Goal: Task Accomplishment & Management: Use online tool/utility

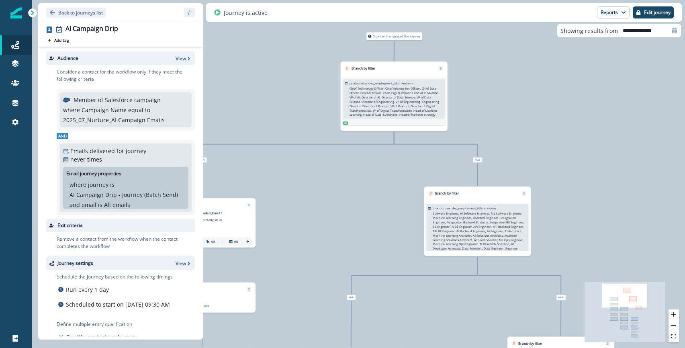
click at [53, 12] on icon "Go back" at bounding box center [52, 12] width 5 height 5
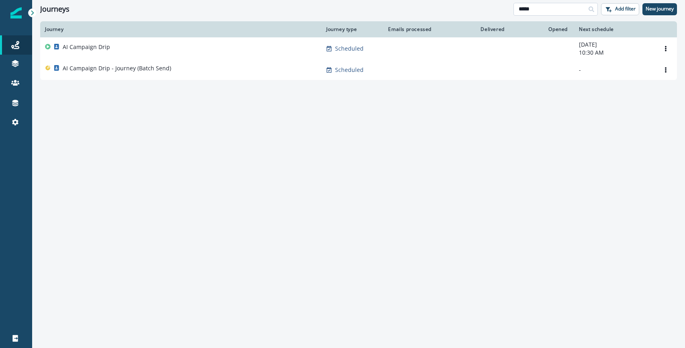
click at [533, 13] on input "*****" at bounding box center [555, 9] width 84 height 13
type input "*******"
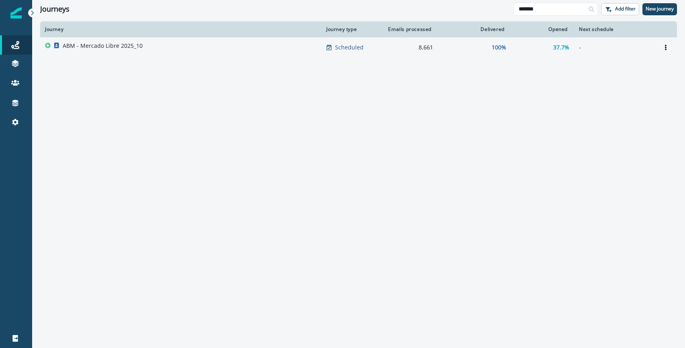
click at [109, 55] on td "ABM - Mercado Libre 2025_10" at bounding box center [180, 47] width 281 height 20
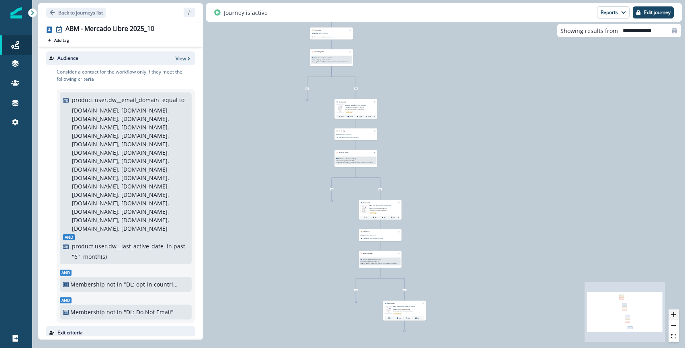
click at [676, 317] on button "zoom in" at bounding box center [673, 314] width 10 height 11
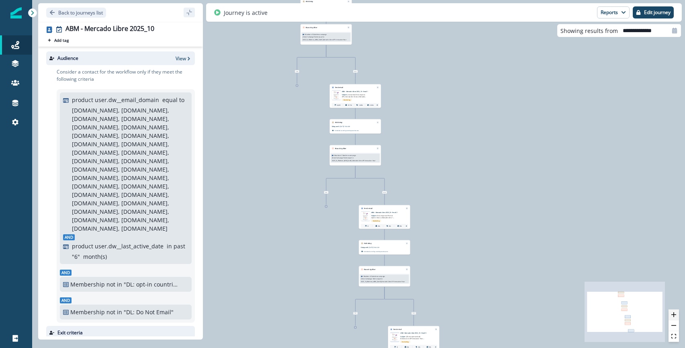
click at [676, 317] on button "zoom in" at bounding box center [673, 314] width 10 height 11
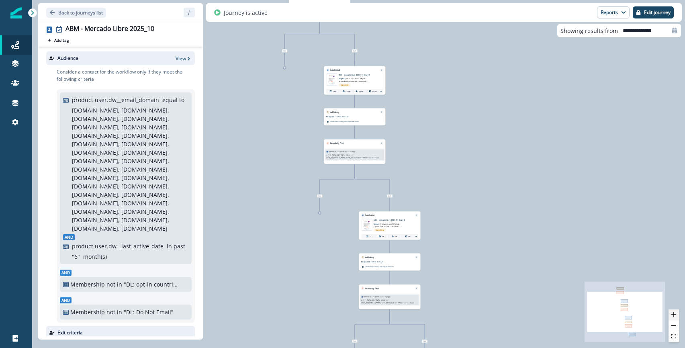
click at [676, 317] on button "zoom in" at bounding box center [673, 314] width 10 height 11
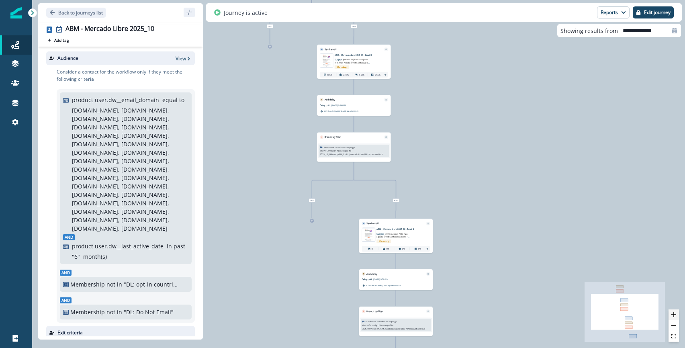
click at [676, 317] on button "zoom in" at bounding box center [673, 314] width 10 height 11
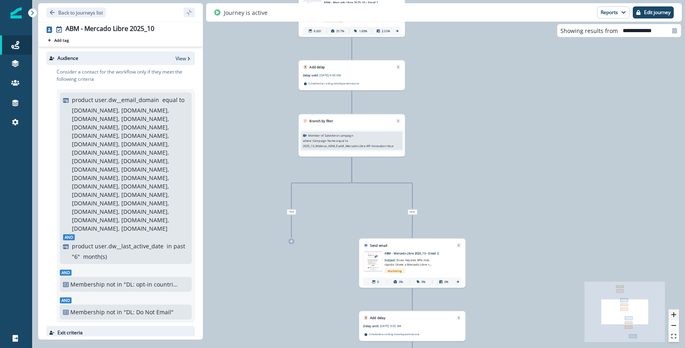
click at [676, 317] on button "zoom in" at bounding box center [673, 314] width 10 height 11
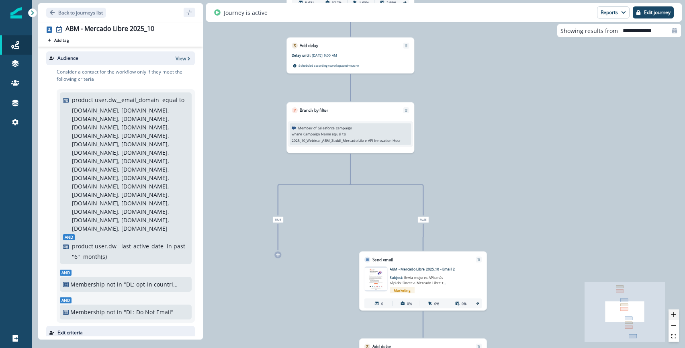
click at [676, 317] on button "zoom in" at bounding box center [673, 314] width 10 height 11
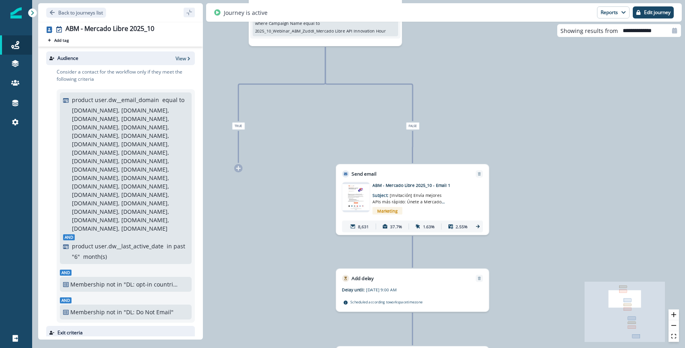
click at [478, 227] on icon at bounding box center [478, 226] width 4 height 4
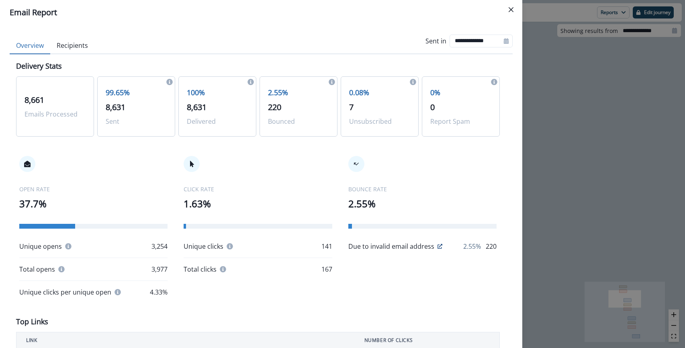
click at [68, 51] on button "Recipients" at bounding box center [72, 45] width 44 height 17
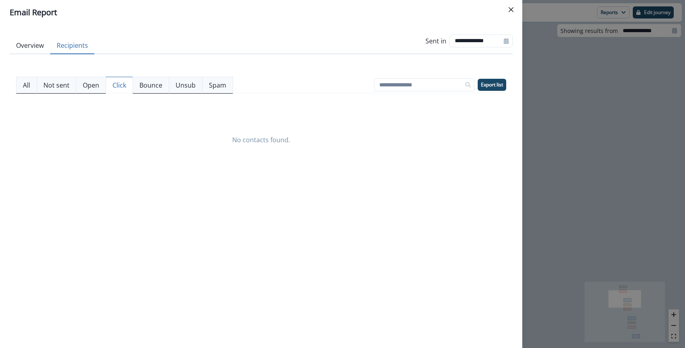
click at [117, 87] on p "Click" at bounding box center [119, 85] width 14 height 10
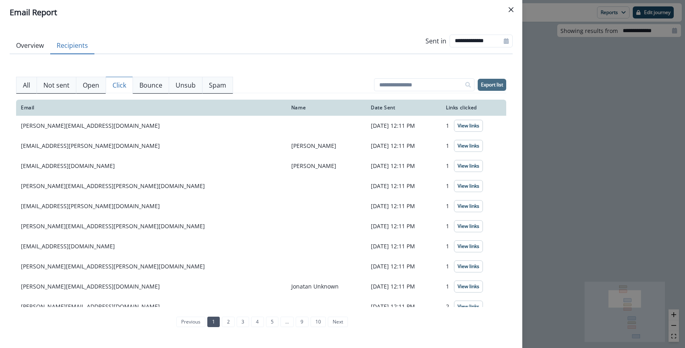
click at [496, 86] on p "Export list" at bounding box center [492, 85] width 22 height 6
click at [93, 82] on p "Open" at bounding box center [91, 85] width 16 height 10
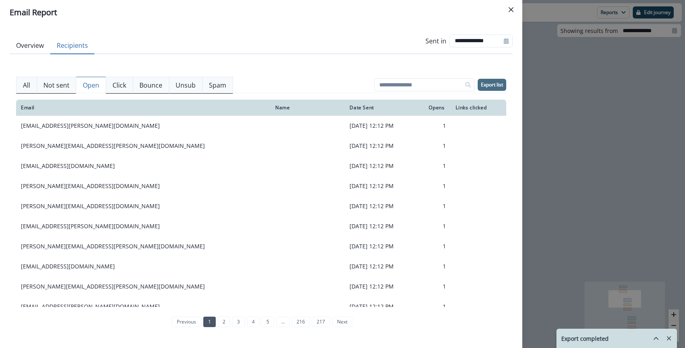
click at [500, 86] on p "Export list" at bounding box center [492, 85] width 22 height 6
